Goal: Information Seeking & Learning: Learn about a topic

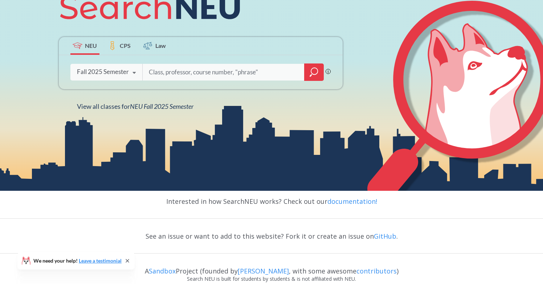
scroll to position [103, 0]
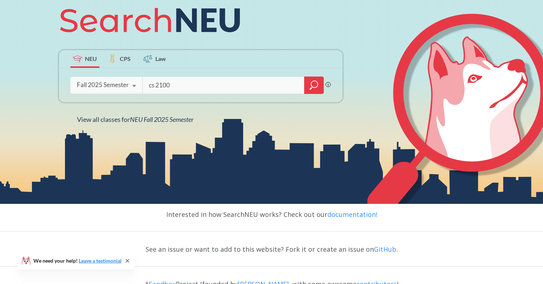
type input "cs 2100"
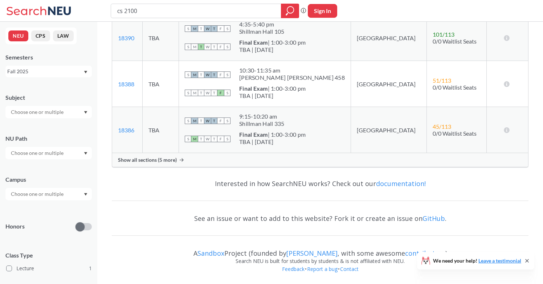
click at [142, 159] on span "Show all sections (5 more)" at bounding box center [147, 160] width 59 height 7
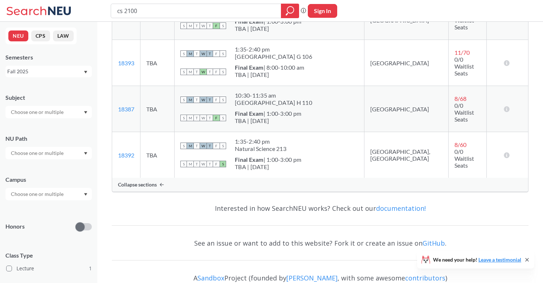
scroll to position [362, 0]
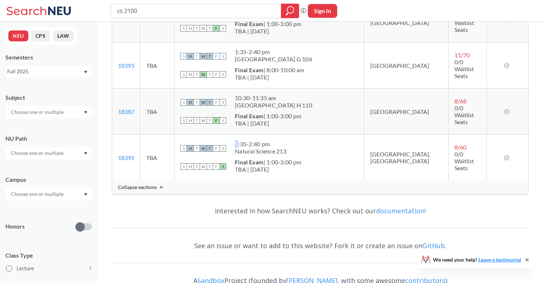
drag, startPoint x: 262, startPoint y: 143, endPoint x: 286, endPoint y: 140, distance: 24.6
click at [286, 140] on td "S M T W T F S 1:35 - 2:40 pm Natural Science 213 S M T W T F S Final Exam | 1:0…" at bounding box center [270, 158] width 190 height 46
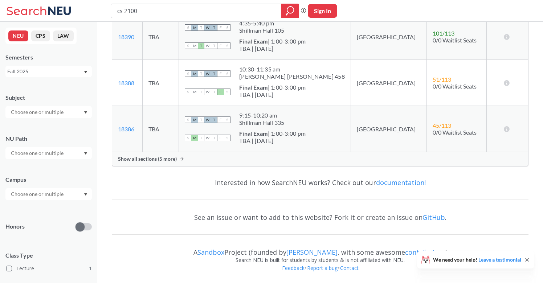
click at [169, 161] on span "Show all sections (5 more)" at bounding box center [147, 159] width 59 height 7
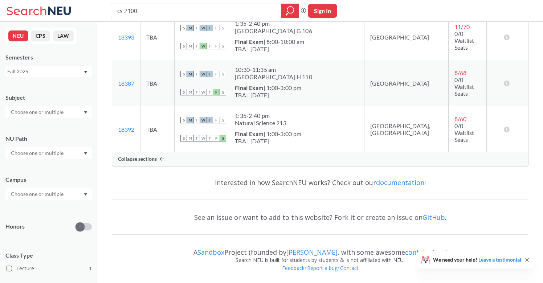
scroll to position [391, 0]
drag, startPoint x: 259, startPoint y: 115, endPoint x: 288, endPoint y: 115, distance: 28.7
click at [288, 115] on div "S M T W T F S 1:35 - 2:40 pm Natural Science 213" at bounding box center [269, 120] width 178 height 16
